Goal: Book appointment/travel/reservation

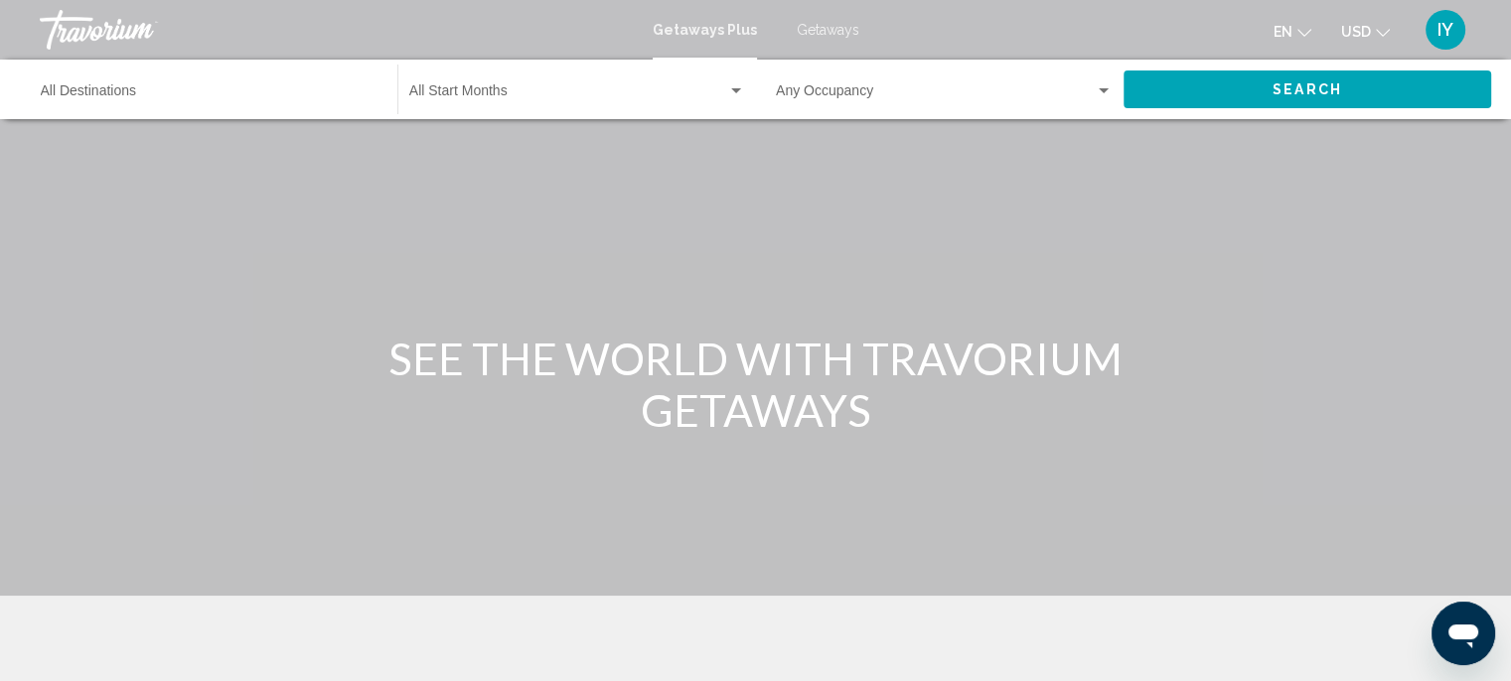
click at [691, 34] on span "Getaways Plus" at bounding box center [705, 30] width 104 height 16
click at [1281, 370] on div "Main content" at bounding box center [755, 298] width 1511 height 596
click at [705, 31] on span "Getaways Plus" at bounding box center [705, 30] width 104 height 16
click at [819, 34] on span "Getaways" at bounding box center [828, 30] width 63 height 16
click at [477, 103] on span "Search widget" at bounding box center [568, 95] width 318 height 16
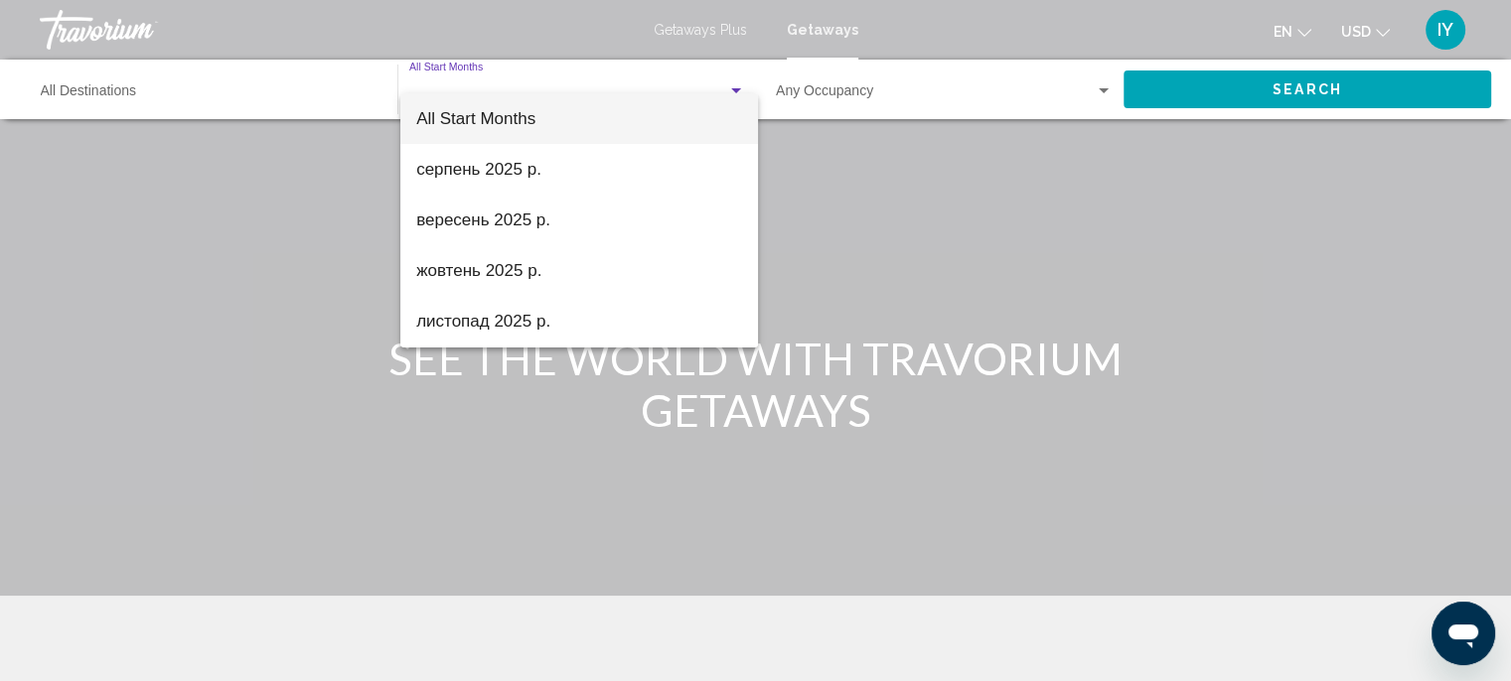
click at [418, 497] on div at bounding box center [755, 340] width 1511 height 681
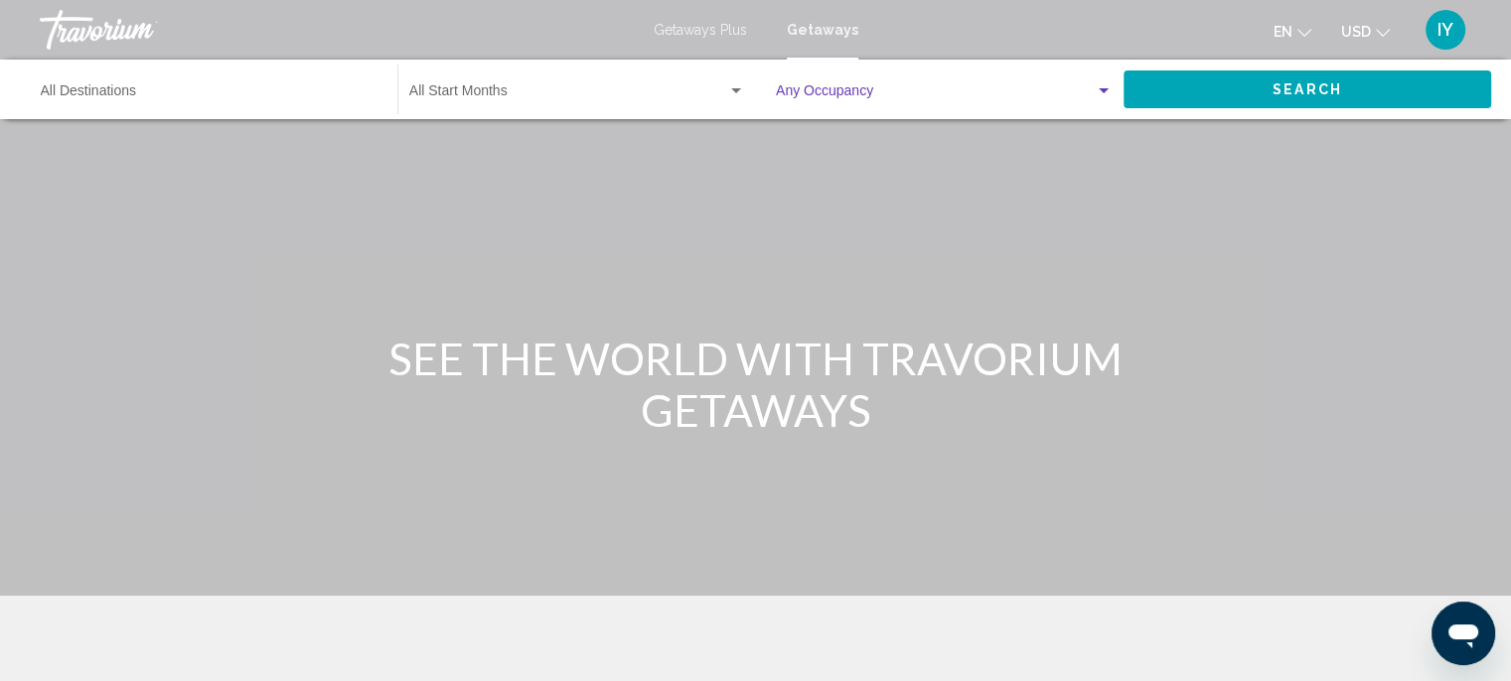
click at [836, 103] on span "Search widget" at bounding box center [935, 95] width 319 height 16
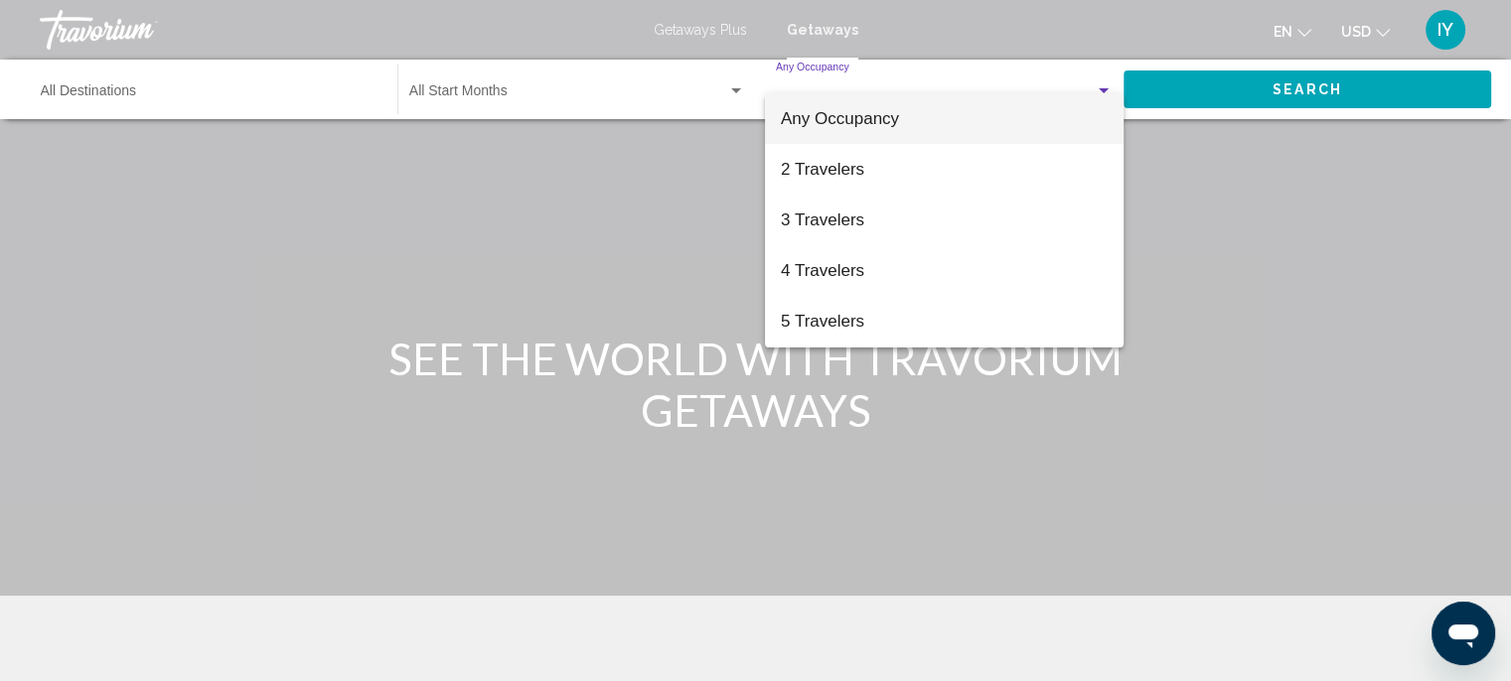
click at [582, 540] on div at bounding box center [755, 340] width 1511 height 681
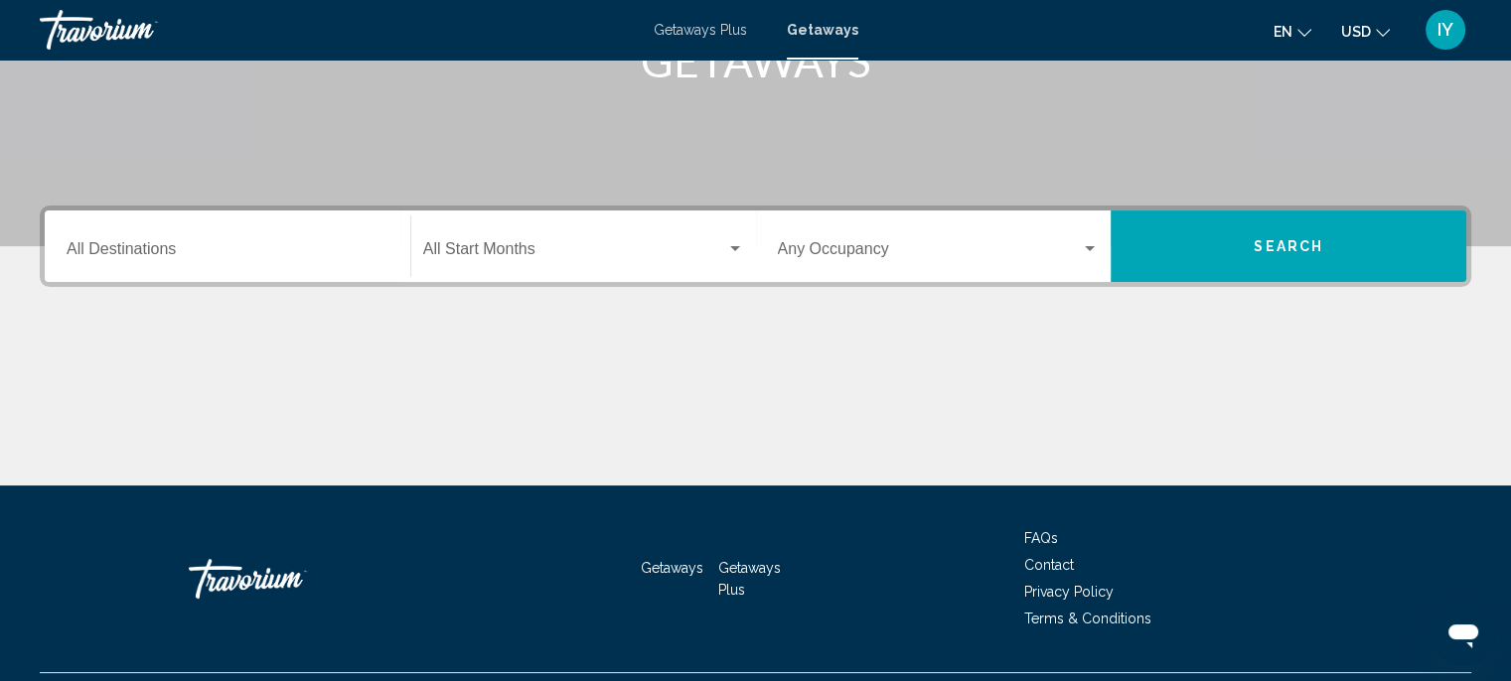
scroll to position [335, 0]
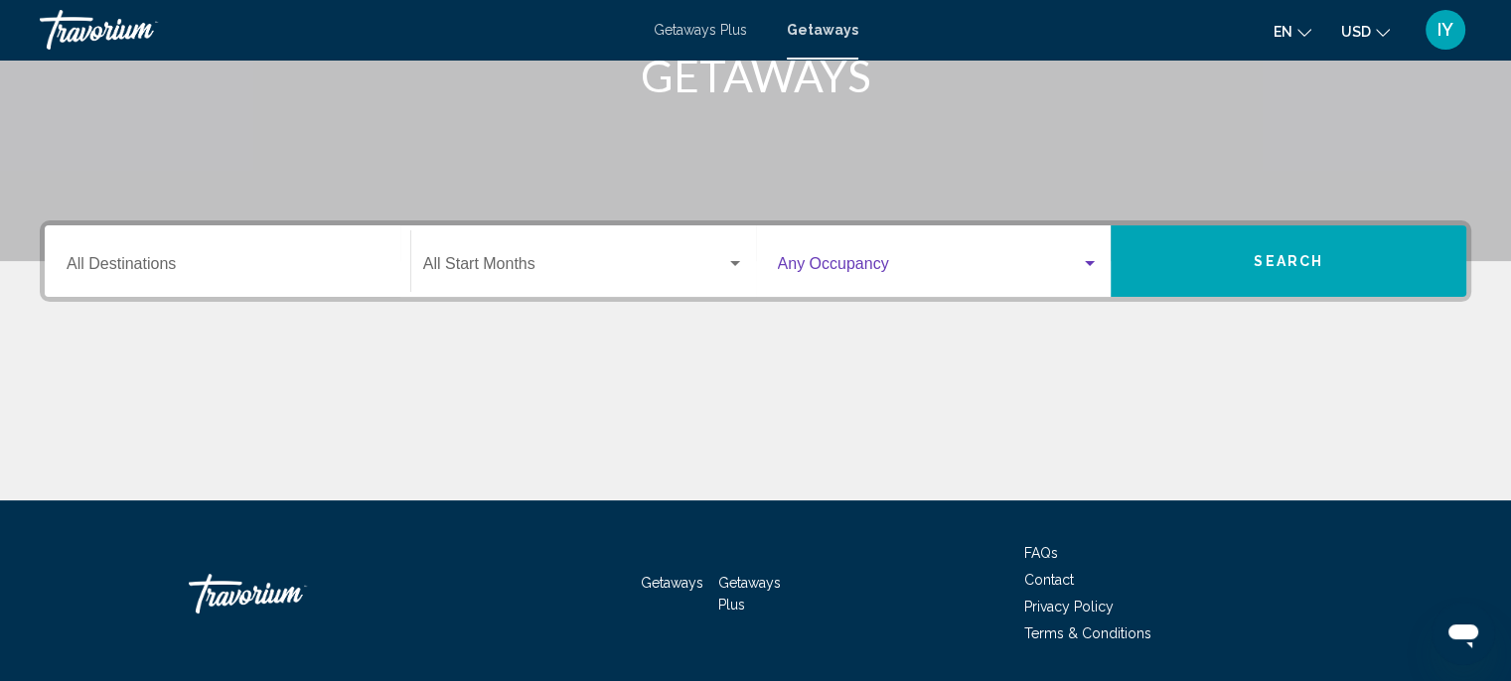
click at [1087, 272] on div "Search widget" at bounding box center [1090, 264] width 18 height 16
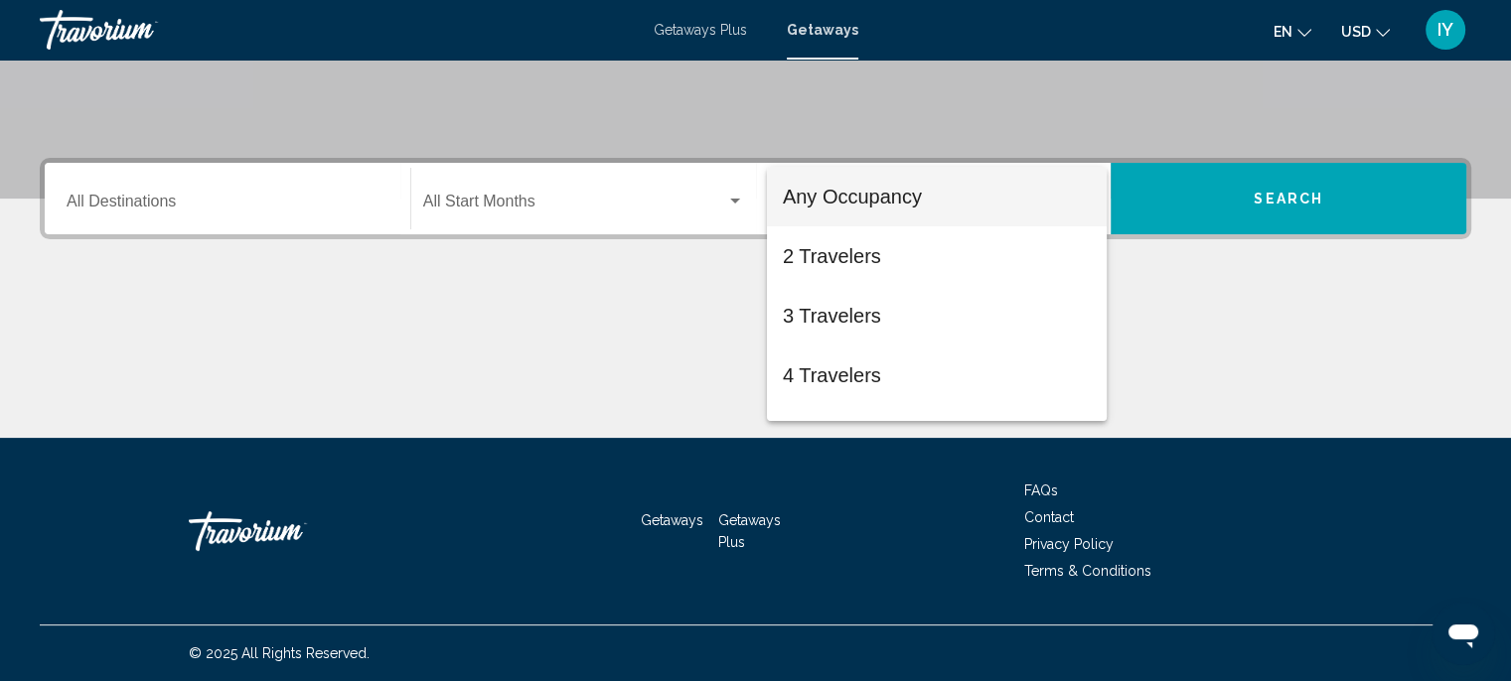
scroll to position [612, 0]
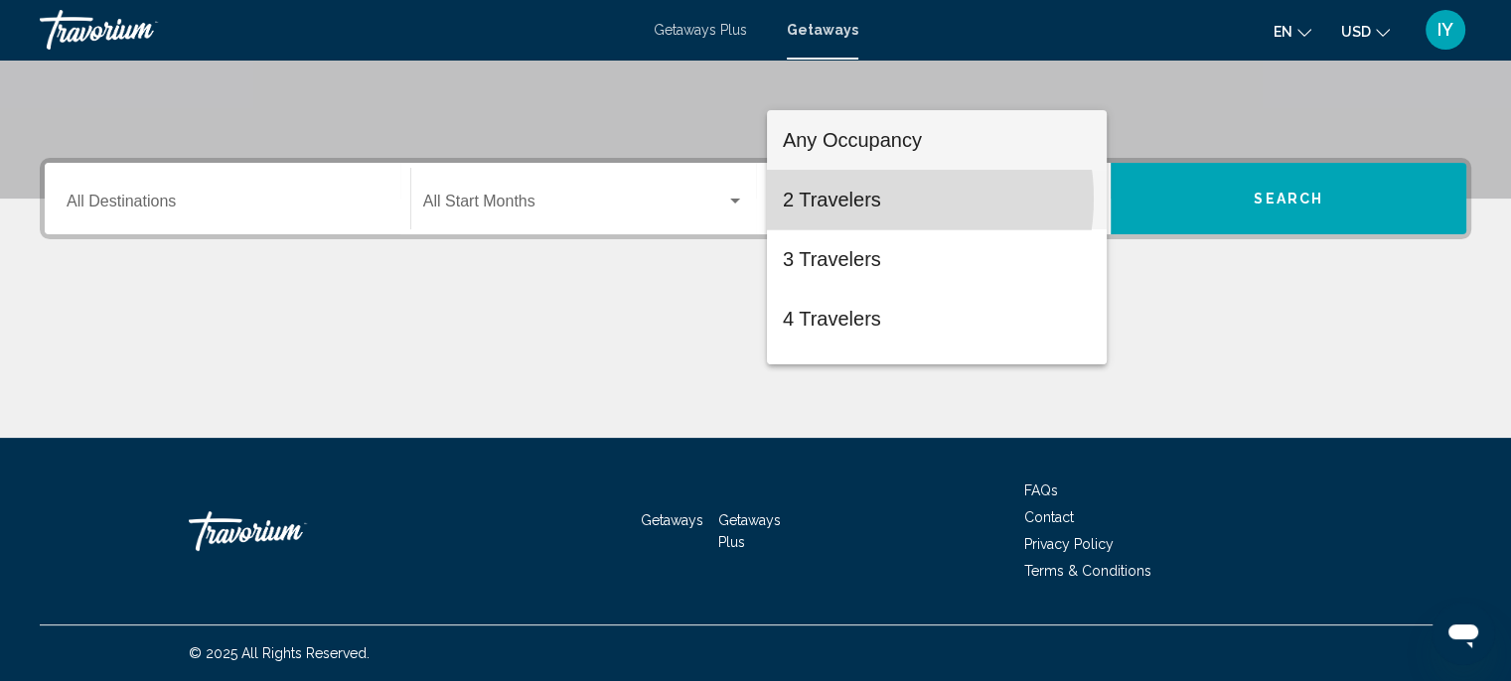
click at [868, 199] on span "2 Travelers" at bounding box center [937, 200] width 308 height 60
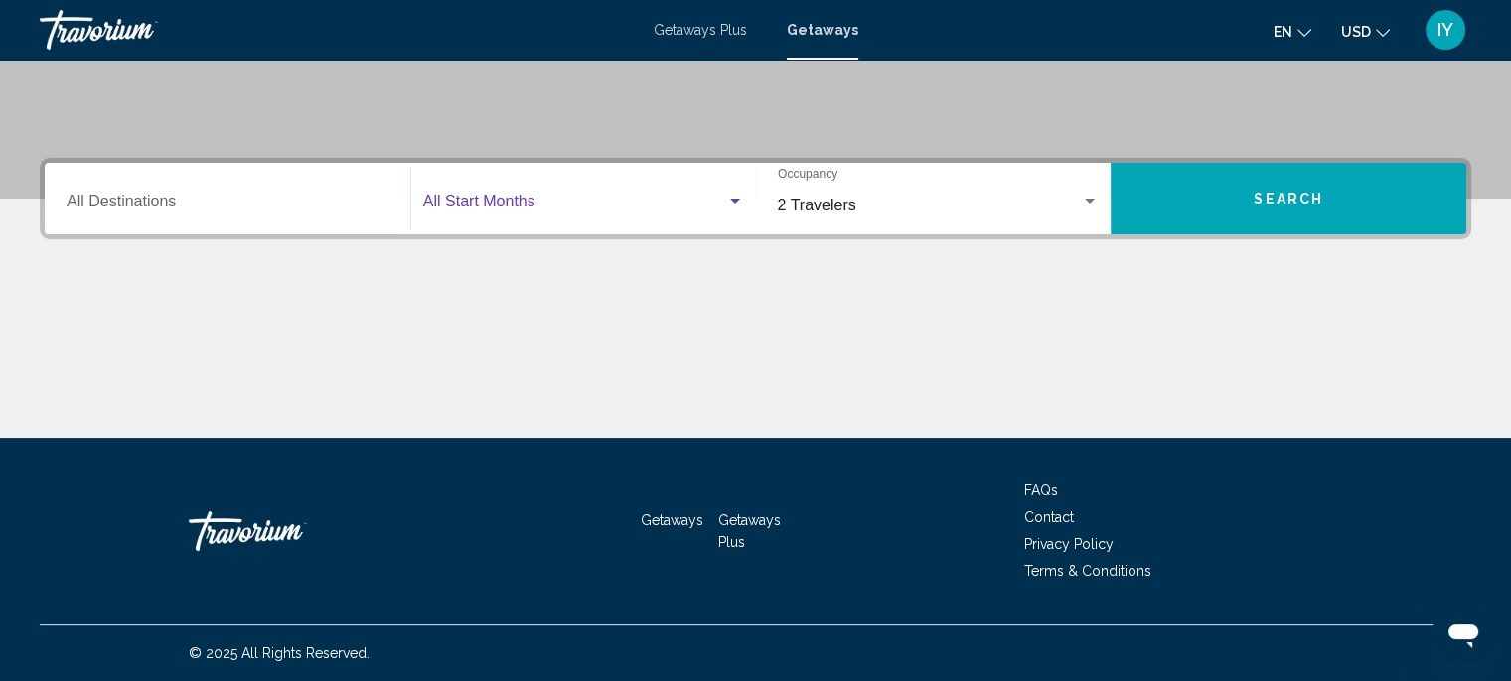
click at [515, 197] on span "Search widget" at bounding box center [574, 206] width 303 height 18
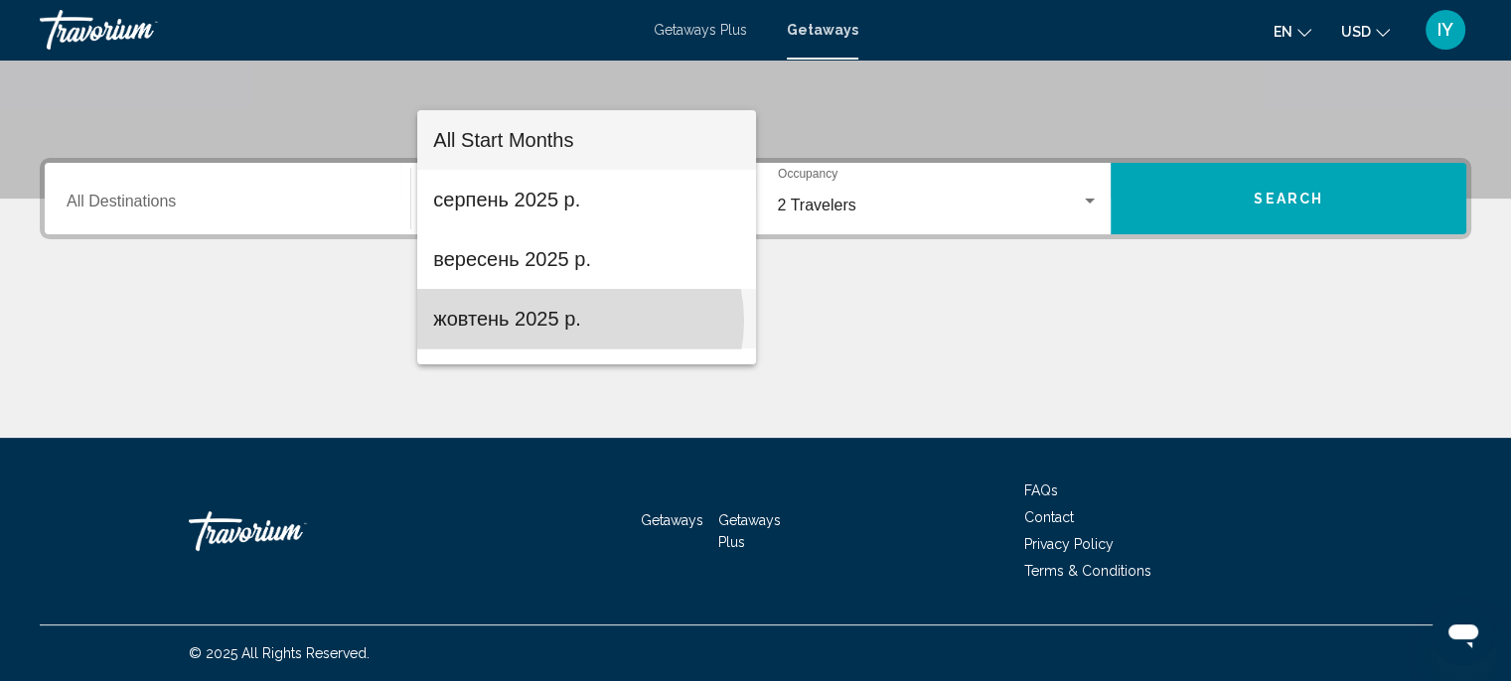
click at [578, 321] on span "жовтень 2025 р." at bounding box center [586, 319] width 307 height 60
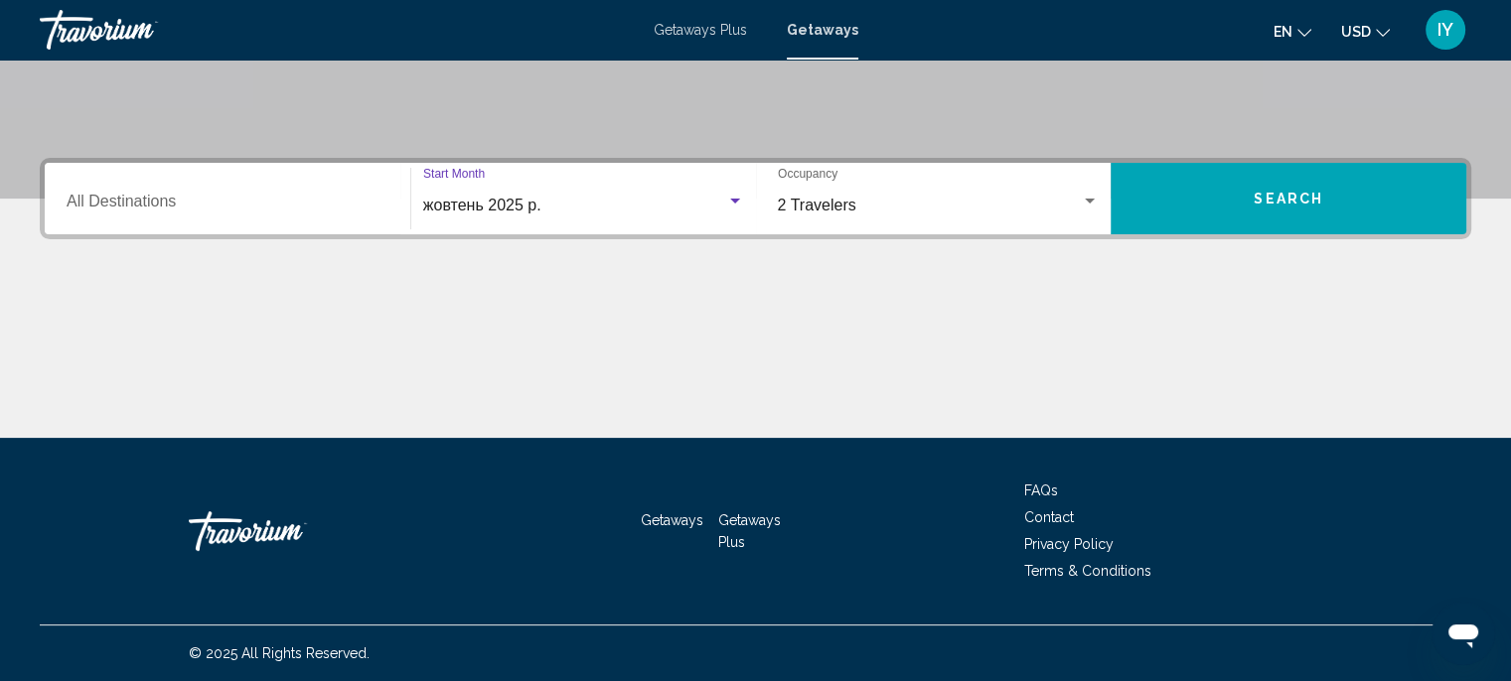
click at [194, 197] on input "Destination All Destinations" at bounding box center [228, 206] width 322 height 18
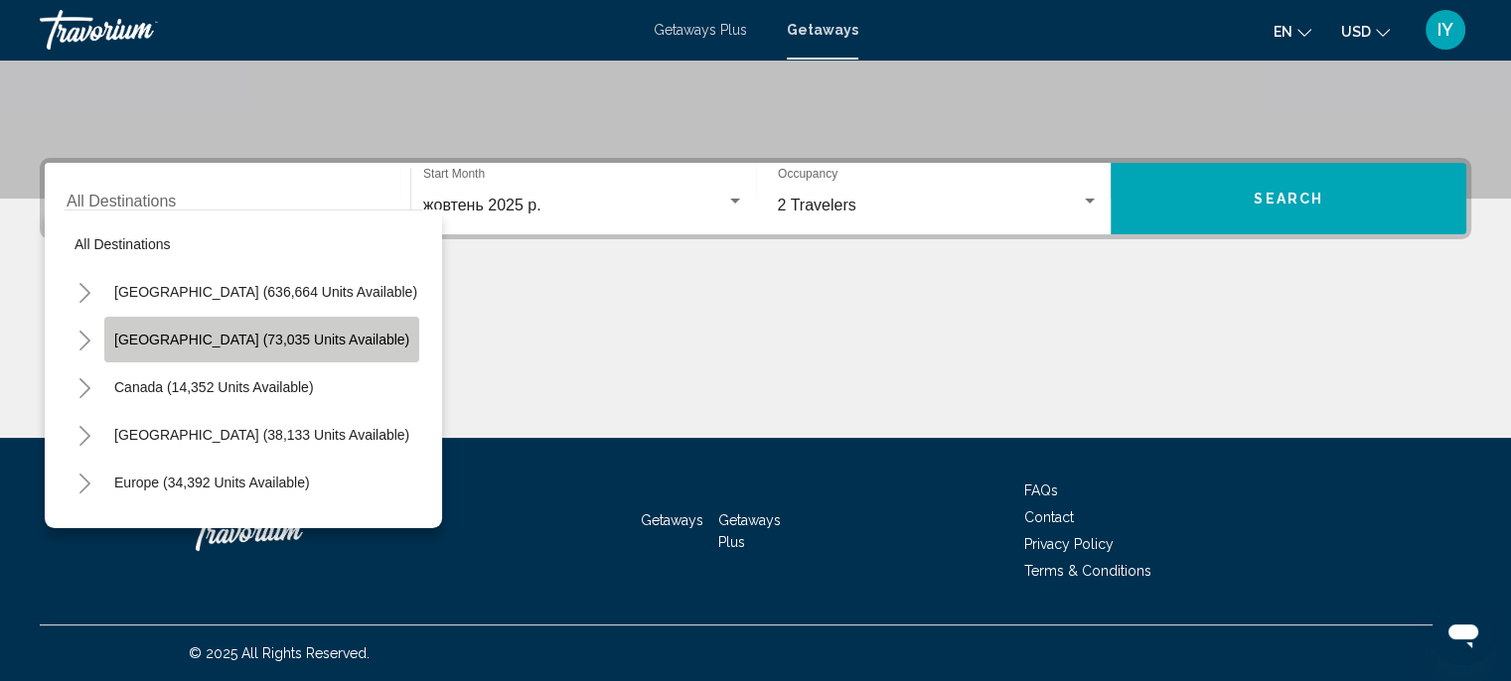
click at [277, 332] on span "Mexico (73,035 units available)" at bounding box center [261, 340] width 295 height 16
type input "**********"
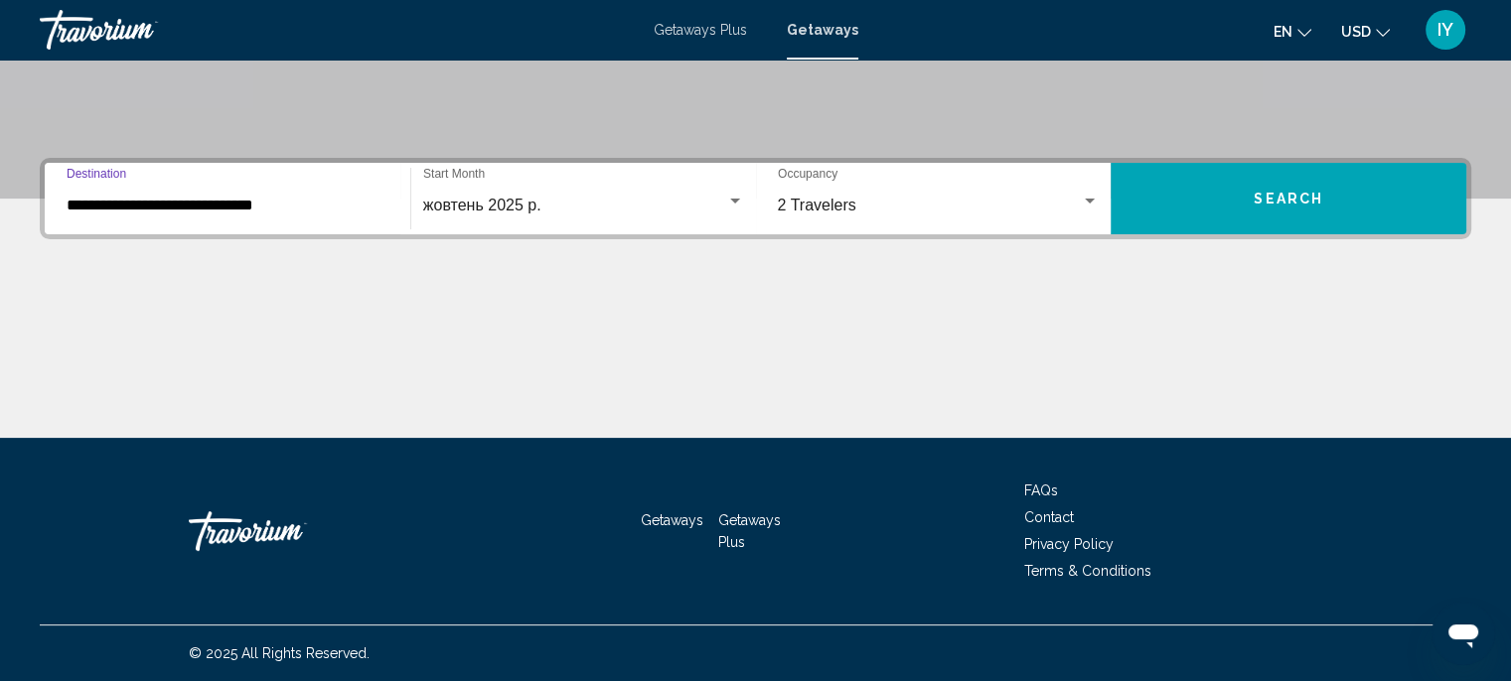
click at [1218, 163] on button "Search" at bounding box center [1289, 199] width 356 height 72
